Goal: Task Accomplishment & Management: Complete application form

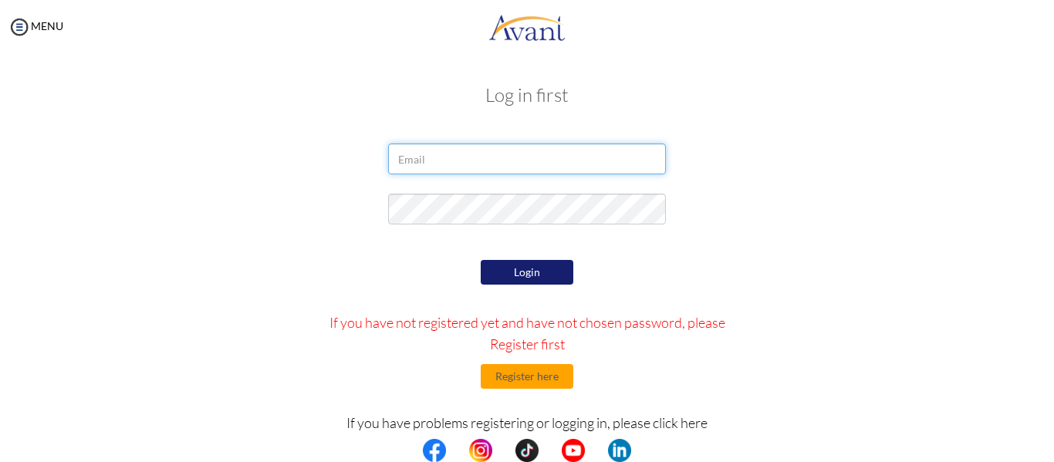
click at [499, 157] on input "email" at bounding box center [527, 159] width 278 height 31
type input "[EMAIL_ADDRESS][DOMAIN_NAME]"
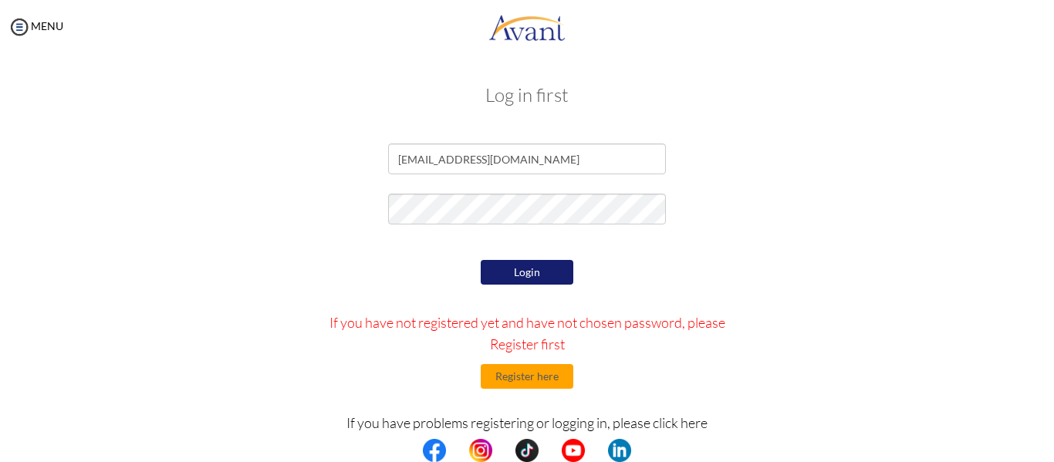
click at [512, 267] on button "Login" at bounding box center [527, 272] width 93 height 25
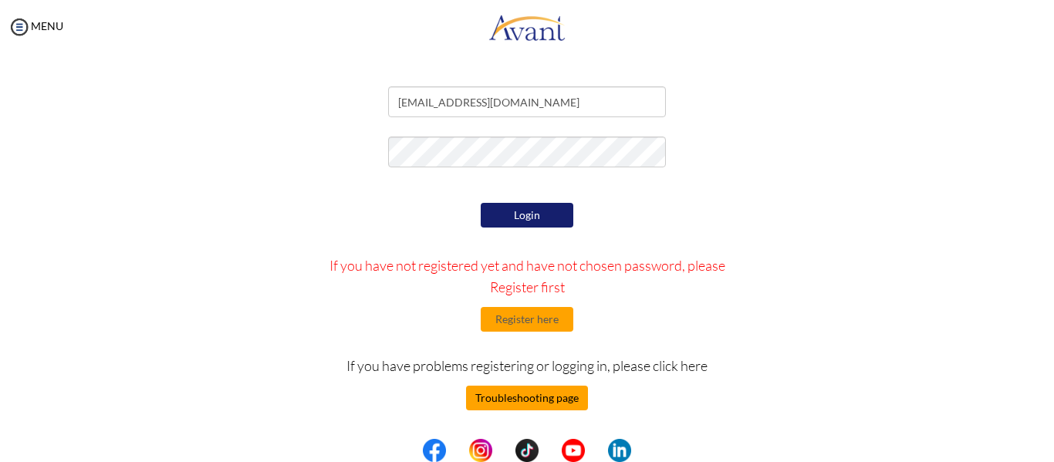
scroll to position [57, 0]
click at [539, 406] on button "Troubleshooting page" at bounding box center [527, 398] width 122 height 25
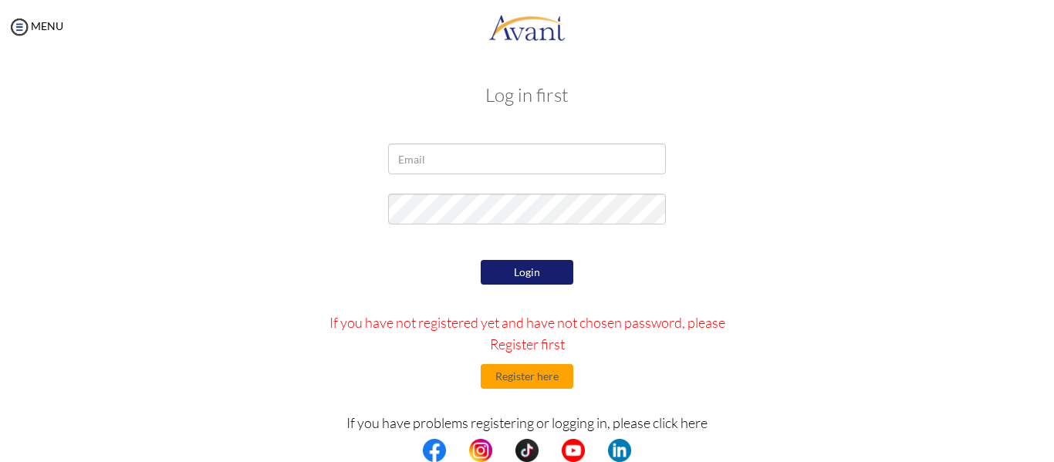
click at [516, 143] on div "Log in first Login If you have not registered yet and have not chosen password,…" at bounding box center [527, 313] width 903 height 489
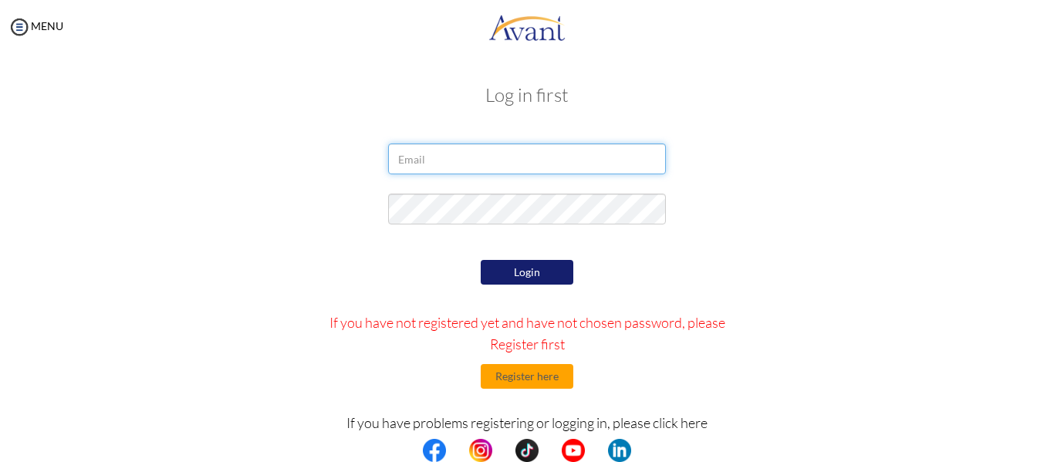
click at [482, 161] on input "email" at bounding box center [527, 159] width 278 height 31
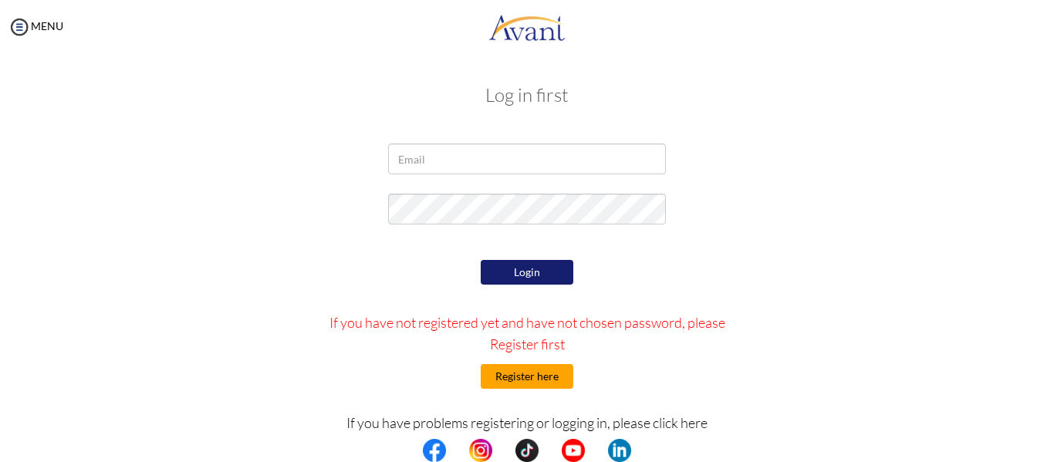
click at [511, 380] on button "Register here" at bounding box center [527, 376] width 93 height 25
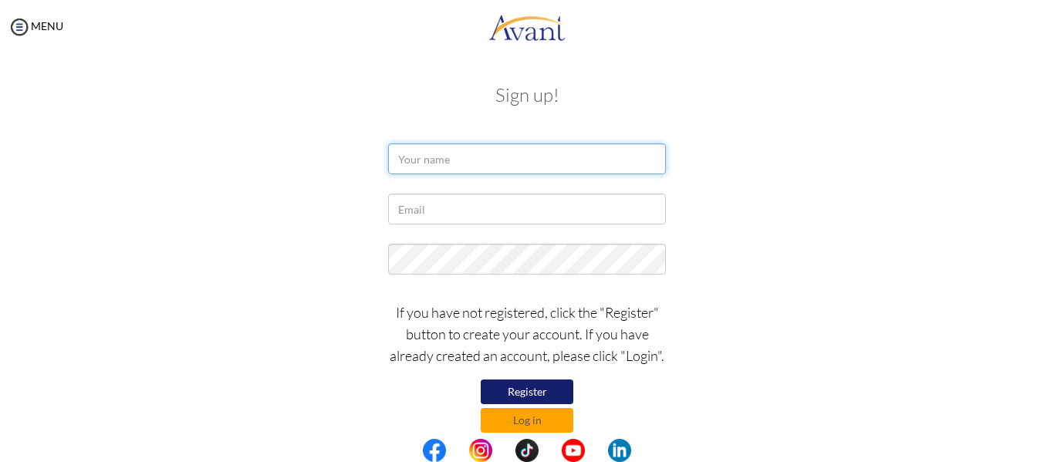
click at [437, 166] on input "text" at bounding box center [527, 159] width 278 height 31
type input "Kritika Ghimire"
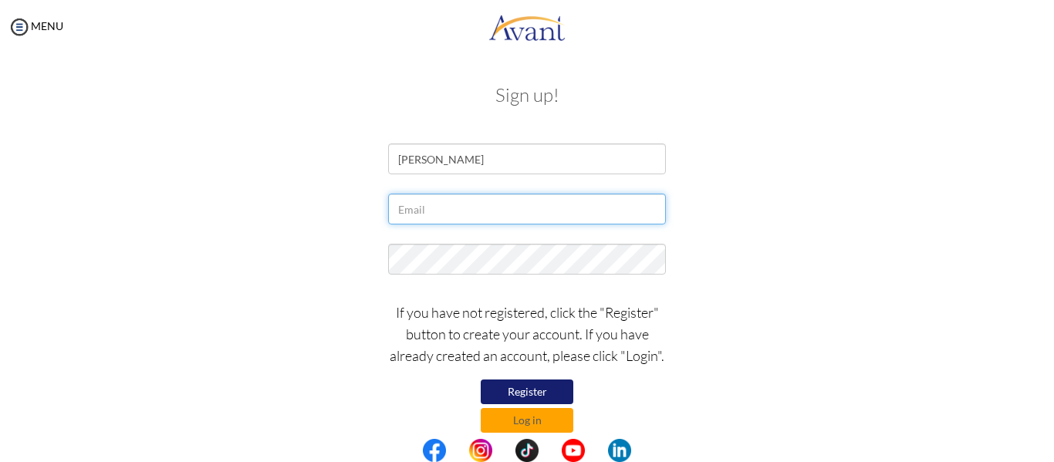
click at [445, 200] on input "text" at bounding box center [527, 209] width 278 height 31
type input "[EMAIL_ADDRESS][DOMAIN_NAME]"
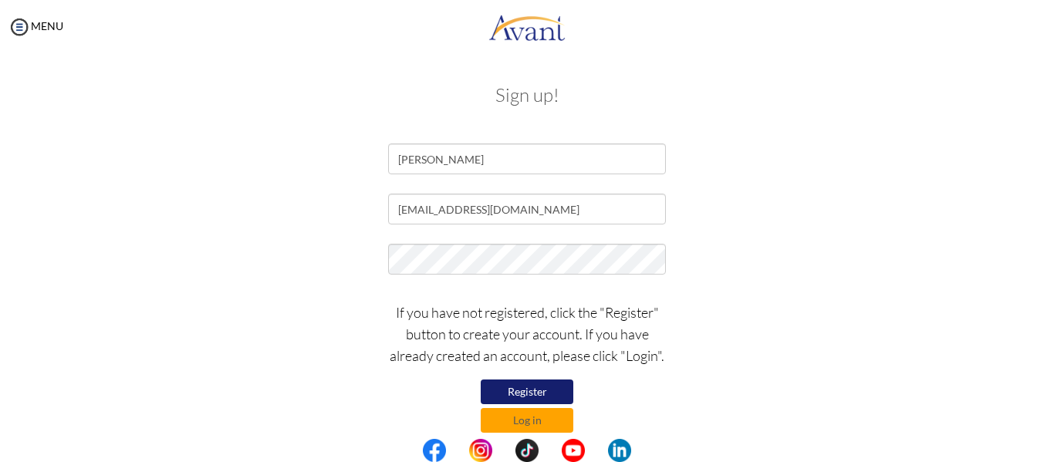
click at [521, 394] on button "Register" at bounding box center [527, 392] width 93 height 25
click at [546, 418] on button "Log in" at bounding box center [527, 420] width 93 height 25
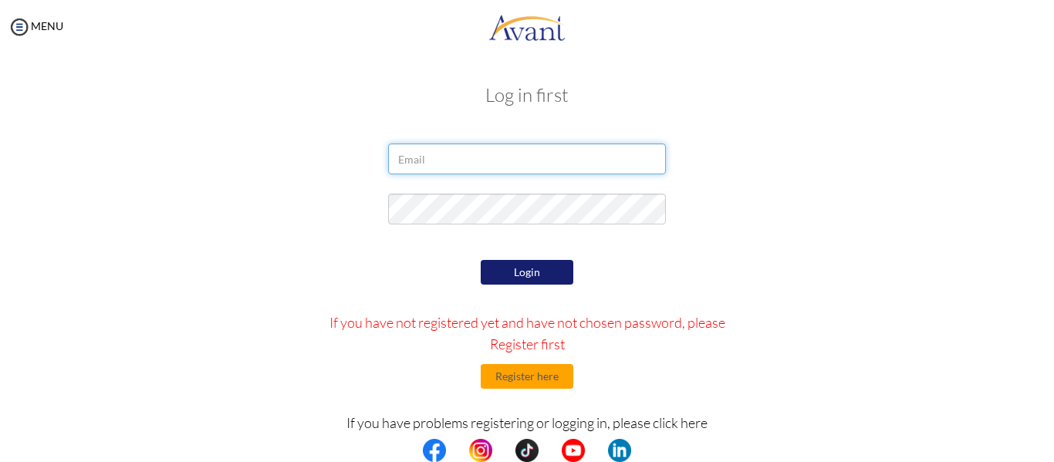
click at [462, 171] on input "email" at bounding box center [527, 159] width 278 height 31
type input "[EMAIL_ADDRESS][DOMAIN_NAME]"
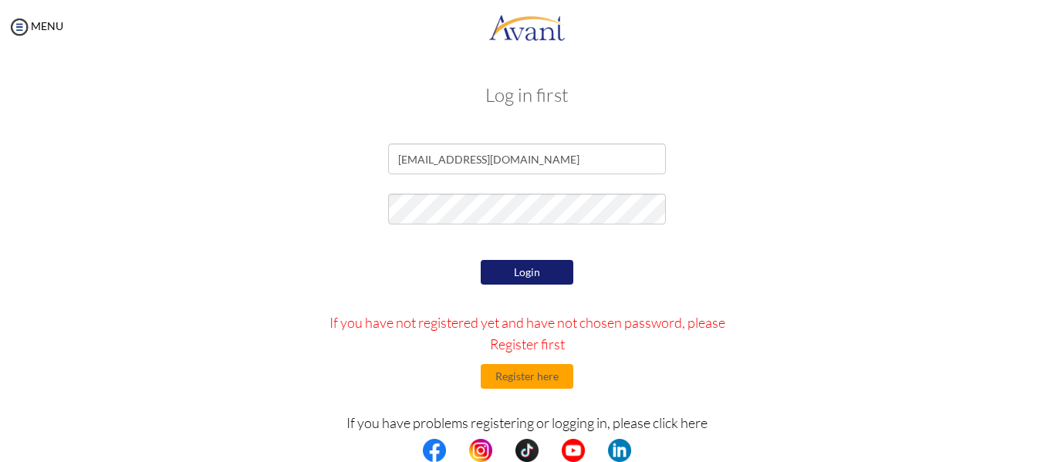
click at [525, 264] on button "Login" at bounding box center [527, 272] width 93 height 25
click at [673, 251] on form "ghimireritika24@gmail.com Login If you have not registered yet and have not cho…" at bounding box center [527, 345] width 880 height 403
